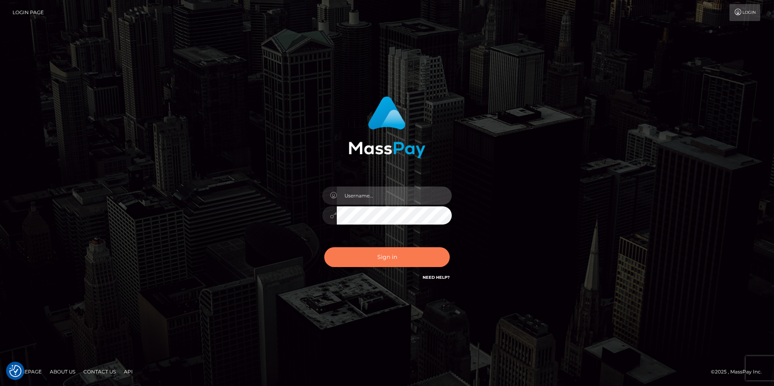
type input "tinan"
click at [382, 260] on button "Sign in" at bounding box center [386, 257] width 125 height 20
type input "tinan"
click at [367, 255] on button "Sign in" at bounding box center [386, 257] width 125 height 20
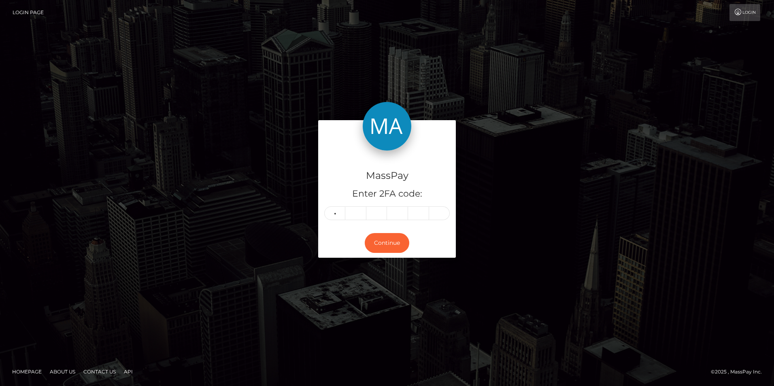
type input "7"
type input "3"
type input "9"
type input "4"
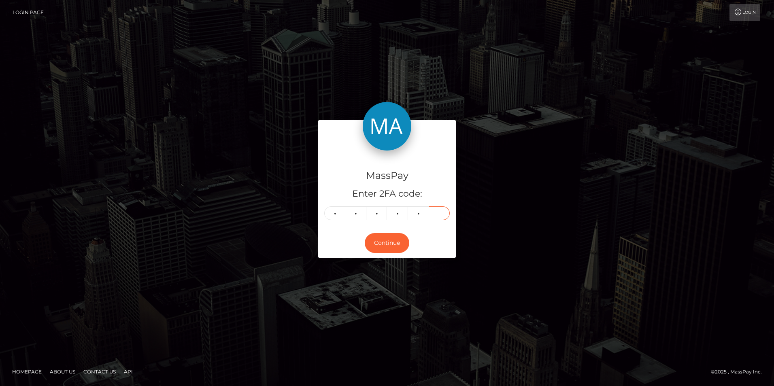
type input "3"
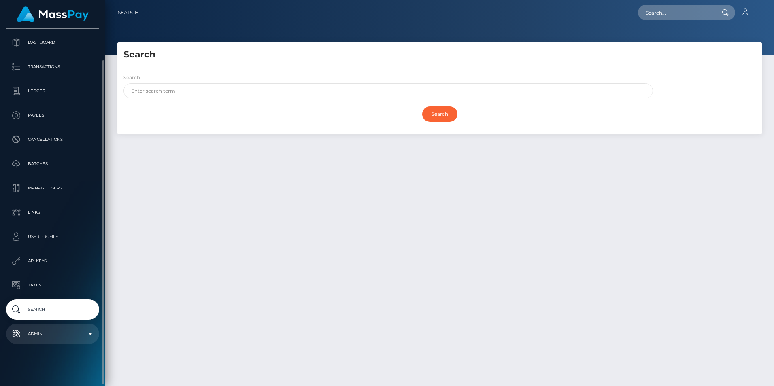
click at [45, 340] on p "Admin" at bounding box center [52, 334] width 87 height 12
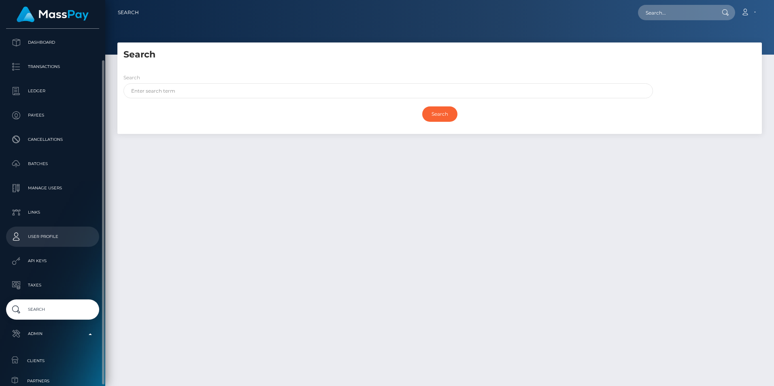
scroll to position [257, 0]
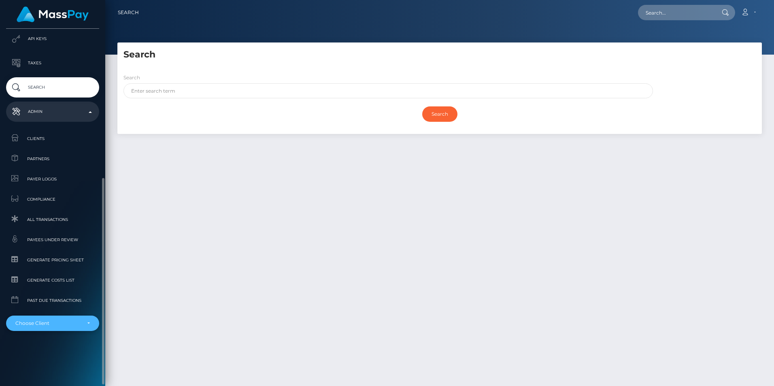
click at [47, 328] on div "Choose Client" at bounding box center [52, 323] width 93 height 15
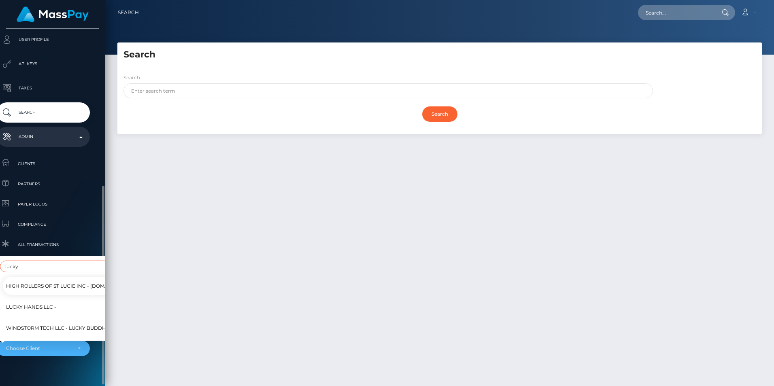
scroll to position [244, 9]
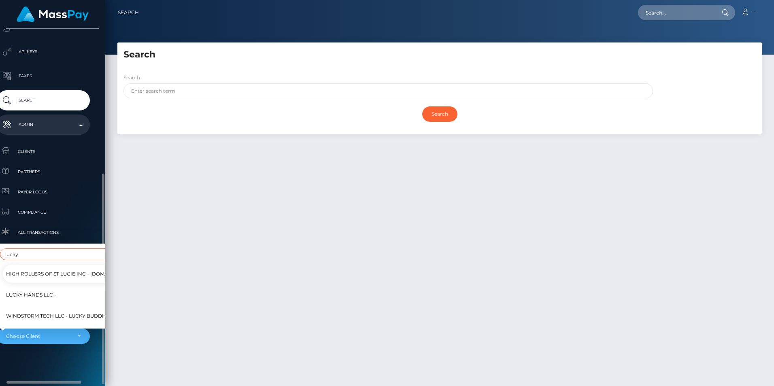
type input "lucky"
click at [47, 290] on span "Lucky Hands LLC -" at bounding box center [31, 294] width 50 height 11
select select "327"
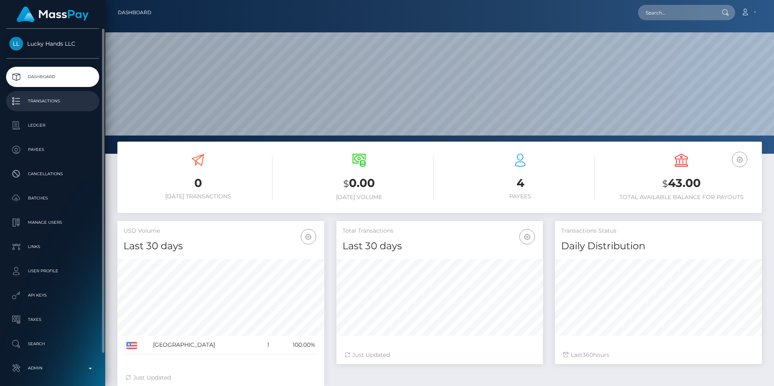
click at [56, 99] on p "Transactions" at bounding box center [52, 101] width 87 height 12
